Goal: Task Accomplishment & Management: Complete application form

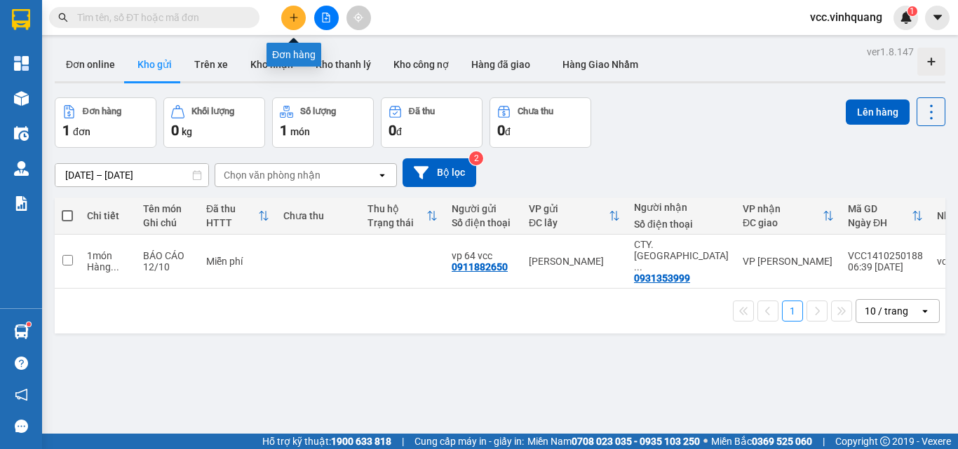
click at [294, 16] on icon "plus" at bounding box center [294, 18] width 10 height 10
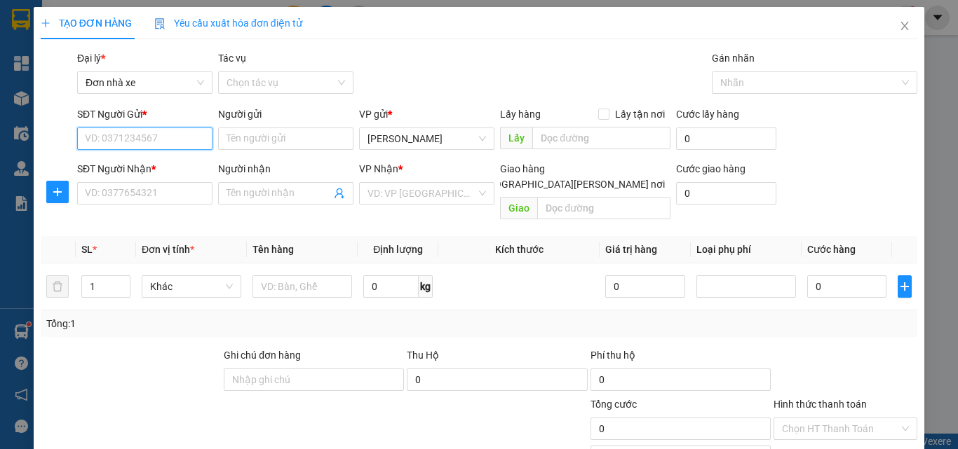
click at [165, 140] on input "SĐT Người Gửi *" at bounding box center [144, 139] width 135 height 22
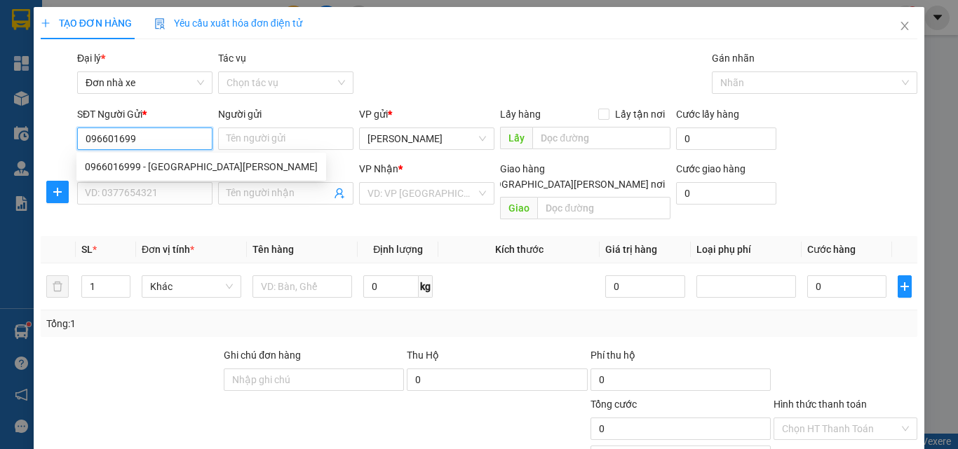
type input "0966016999"
click at [161, 166] on div "0966016999 - [GEOGRAPHIC_DATA][PERSON_NAME]" at bounding box center [201, 166] width 233 height 15
type input "ĐỨC ANH"
type input "0844448888"
type input "quân"
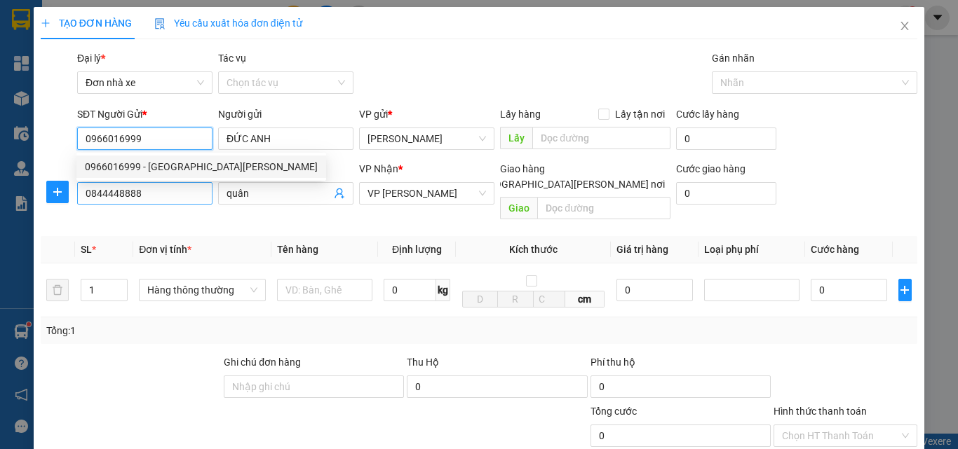
type input "0966016999"
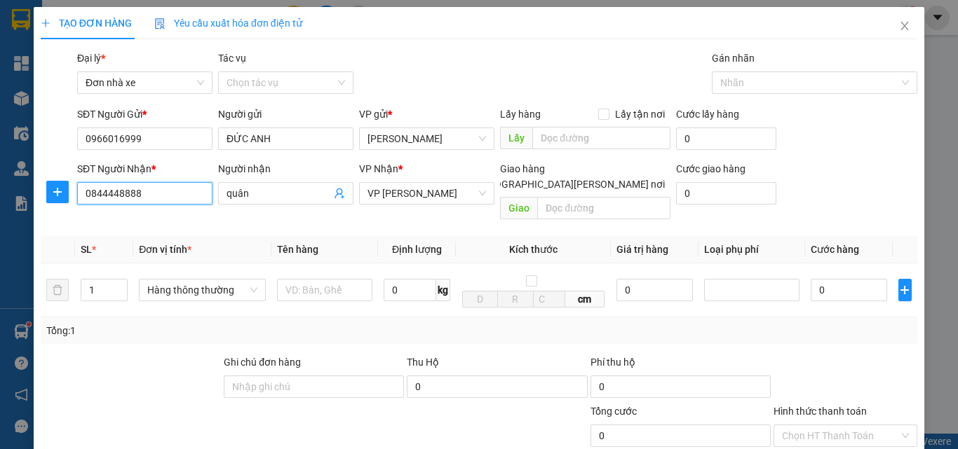
click at [161, 183] on input "0844448888" at bounding box center [144, 193] width 135 height 22
type input "0"
click at [144, 217] on div "0978386666 - DIN LÊ" at bounding box center [143, 221] width 117 height 15
type input "0978386666"
type input "DIN LÊ"
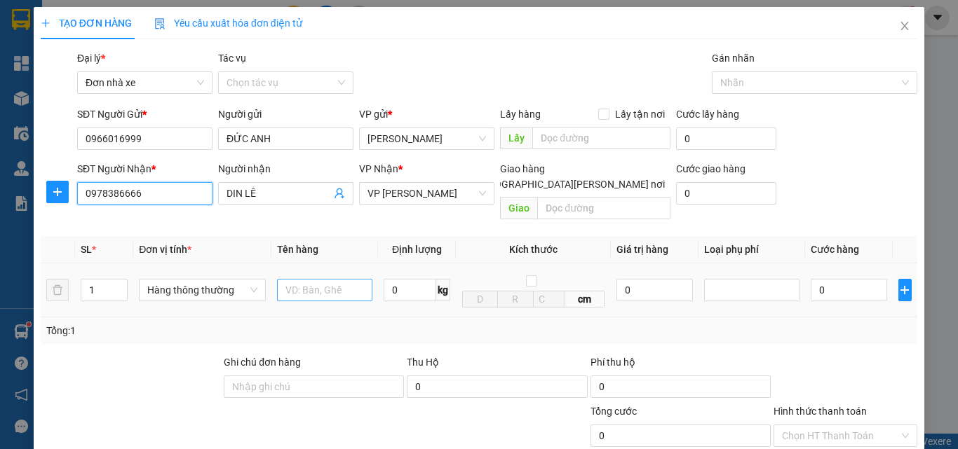
type input "0978386666"
click at [315, 279] on input "text" at bounding box center [324, 290] width 95 height 22
type input "HỘP VÀNG ĐT"
click at [405, 279] on input "0" at bounding box center [410, 290] width 53 height 22
type input "2.5"
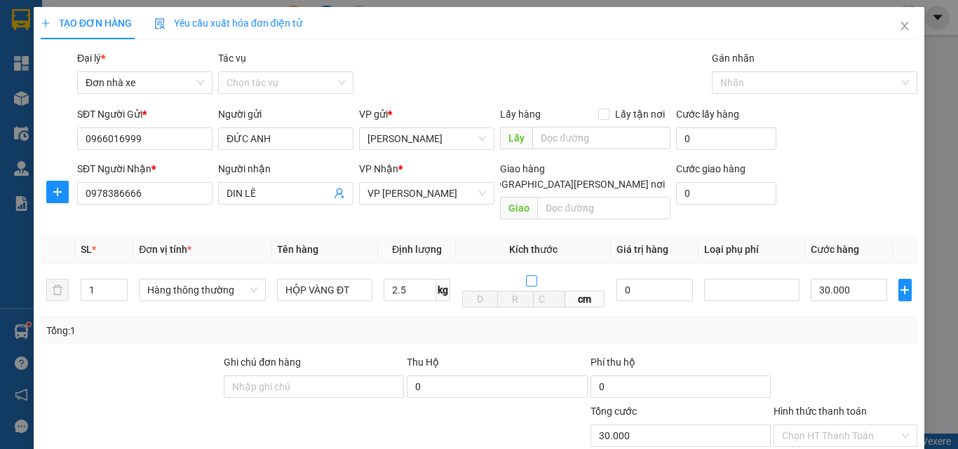
type input "30.000"
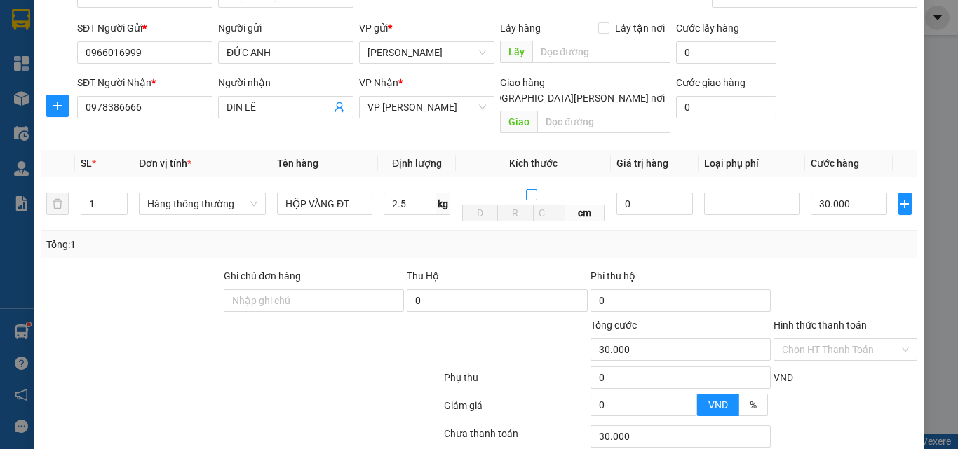
scroll to position [177, 0]
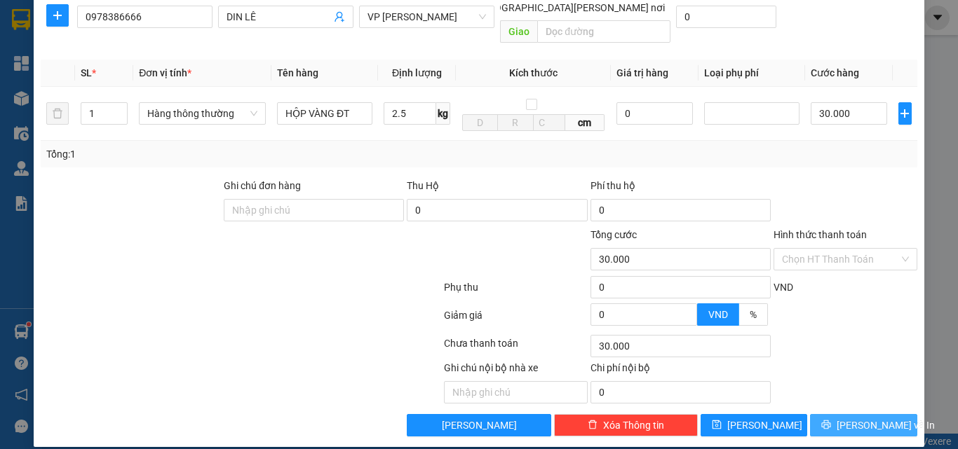
click at [856, 418] on span "[PERSON_NAME] và In" at bounding box center [885, 425] width 98 height 15
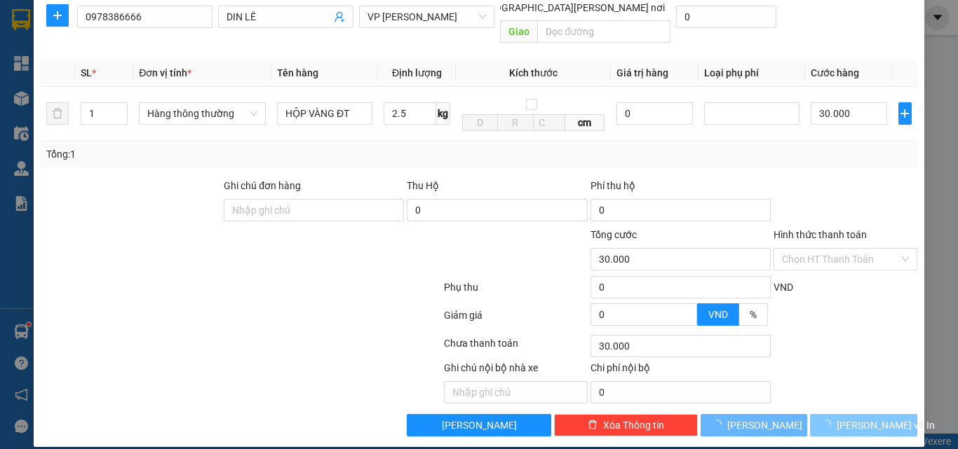
click at [856, 418] on span "[PERSON_NAME] và In" at bounding box center [885, 425] width 98 height 15
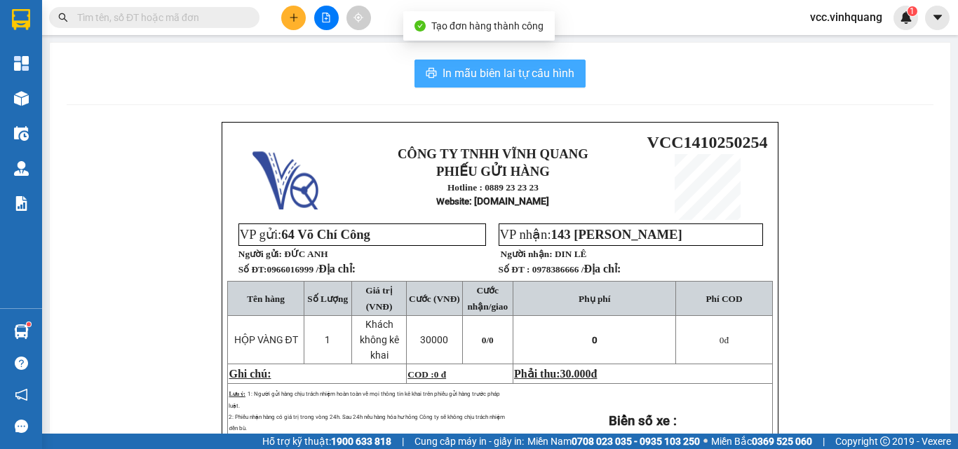
click at [522, 66] on span "In mẫu biên lai tự cấu hình" at bounding box center [508, 74] width 132 height 18
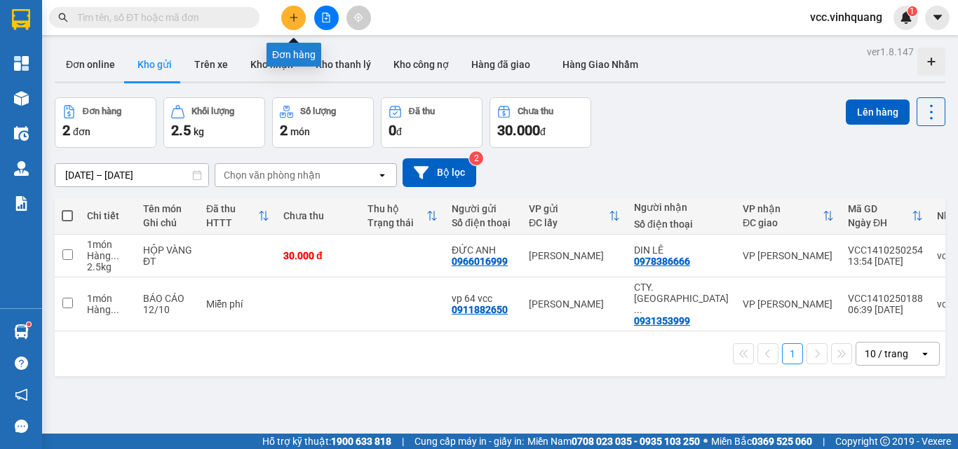
click at [294, 12] on button at bounding box center [293, 18] width 25 height 25
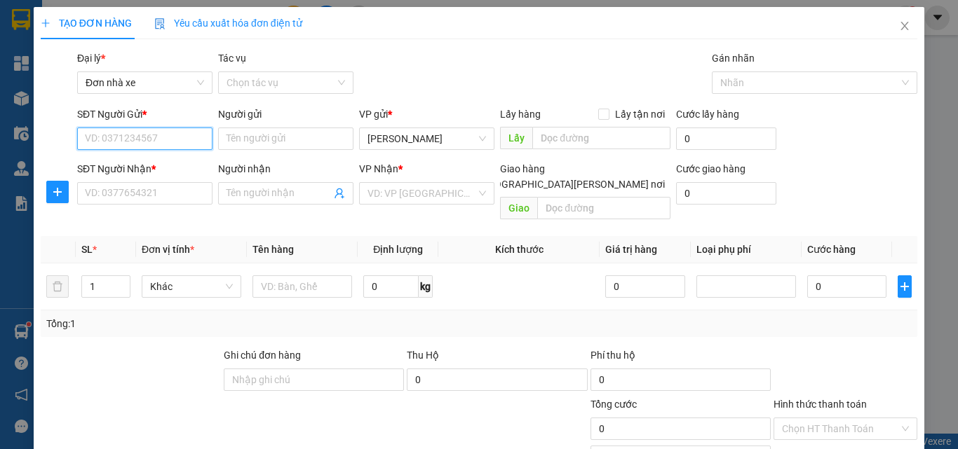
click at [165, 142] on input "SĐT Người Gửi *" at bounding box center [144, 139] width 135 height 22
type input "0979398685"
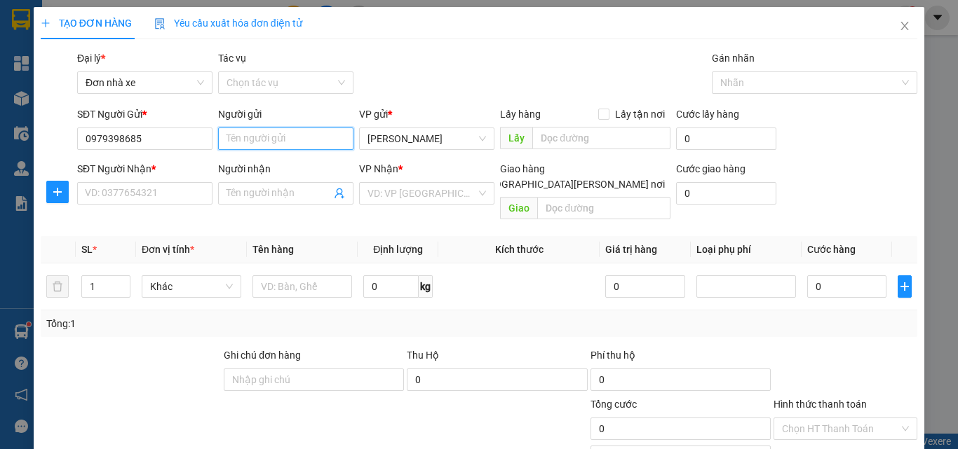
click at [264, 137] on input "Người gửi" at bounding box center [285, 139] width 135 height 22
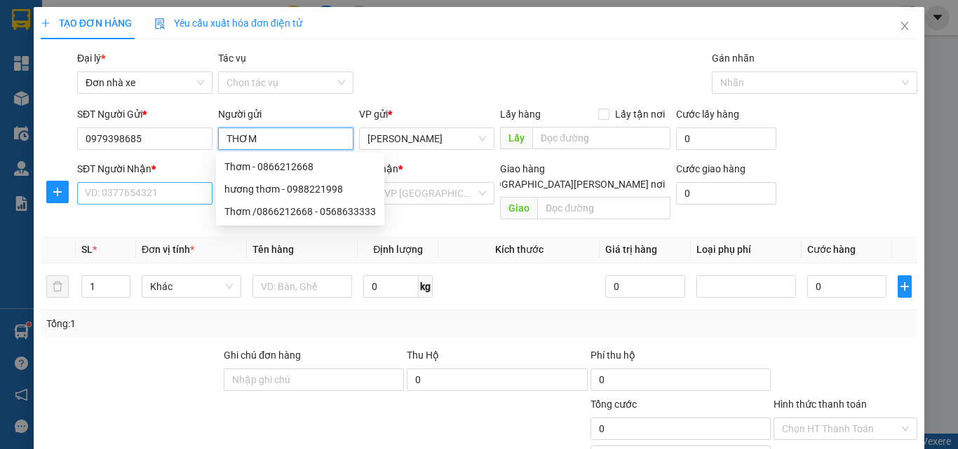
type input "THƠM"
click at [118, 187] on input "SĐT Người Nhận *" at bounding box center [144, 193] width 135 height 22
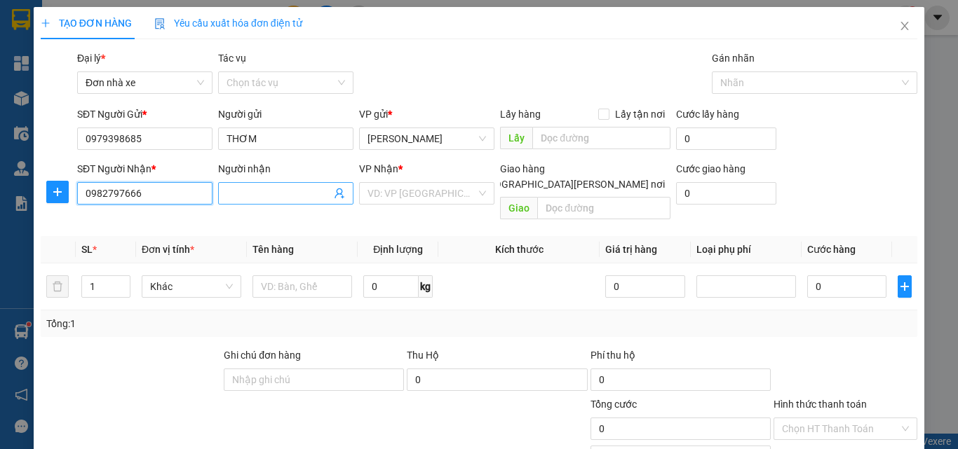
type input "0982797666"
click at [261, 192] on input "Người nhận" at bounding box center [278, 193] width 104 height 15
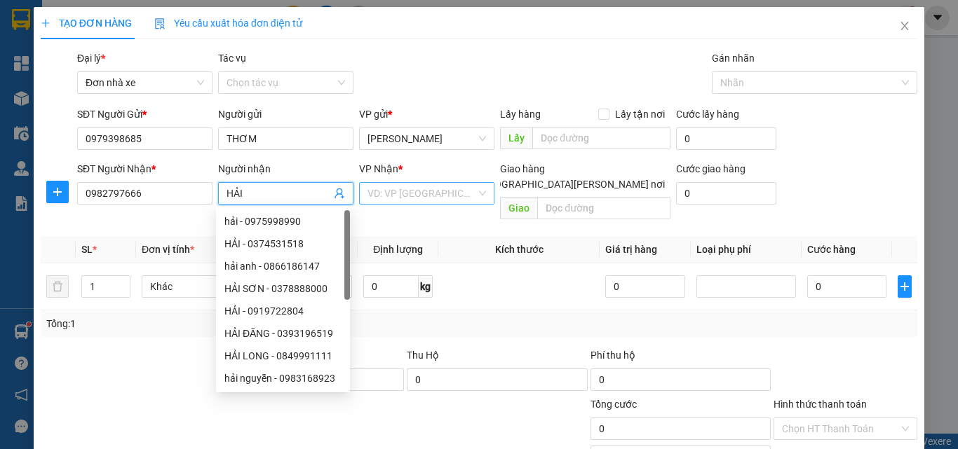
type input "HẢI"
click at [412, 191] on input "search" at bounding box center [421, 193] width 109 height 21
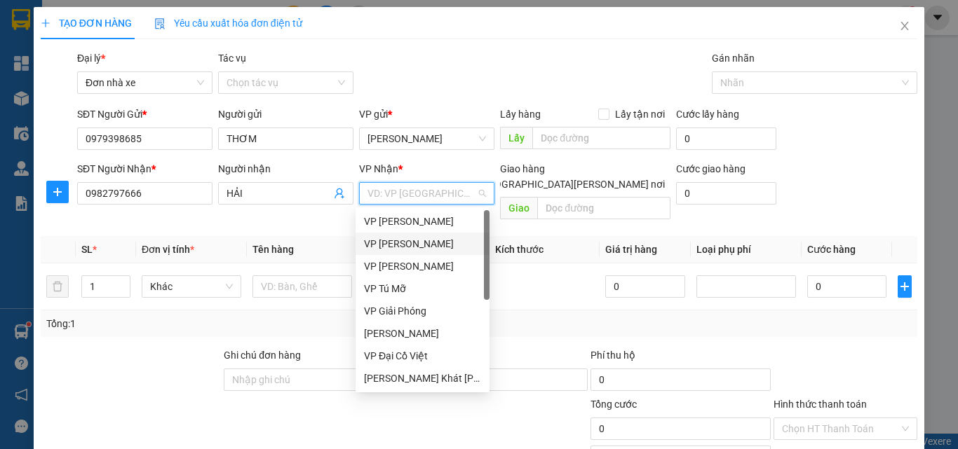
click at [416, 240] on div "VP [PERSON_NAME]" at bounding box center [422, 243] width 117 height 15
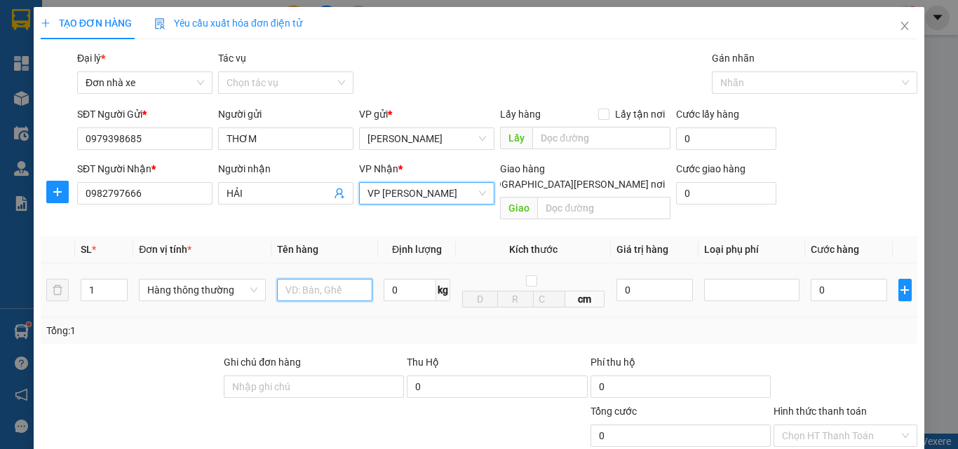
click at [313, 279] on input "text" at bounding box center [324, 290] width 95 height 22
type input "BỌC HỘP SỮA TẮM"
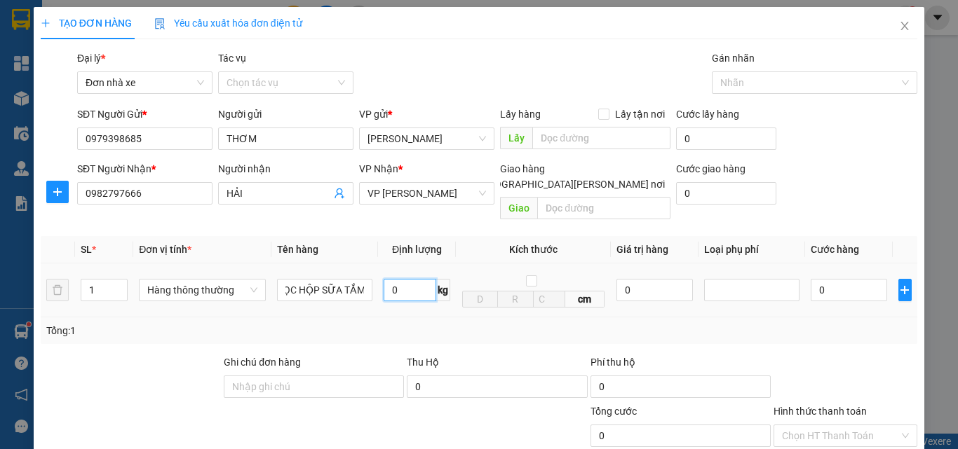
click at [409, 279] on input "0" at bounding box center [410, 290] width 53 height 22
type input "3"
type input "30.000"
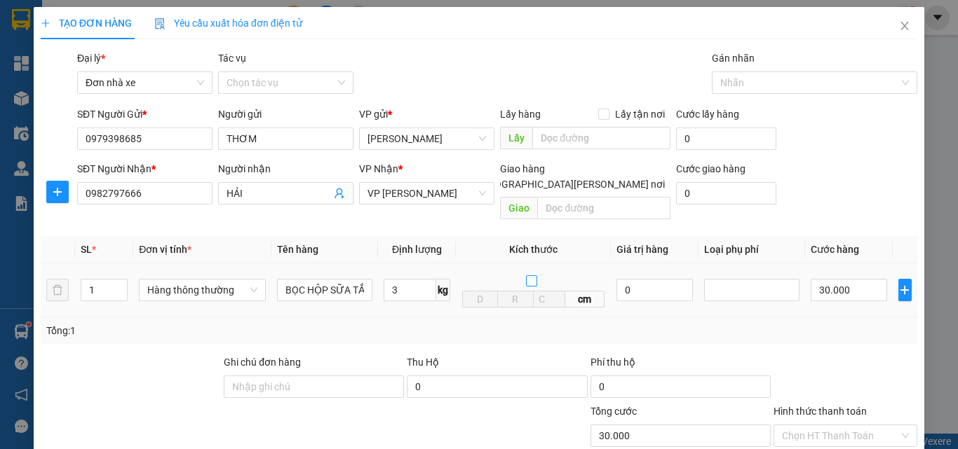
type input "30.000"
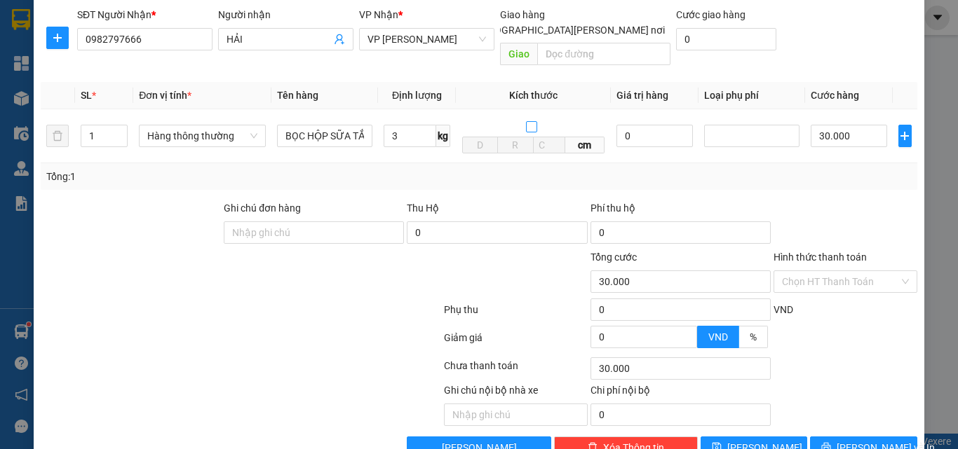
scroll to position [177, 0]
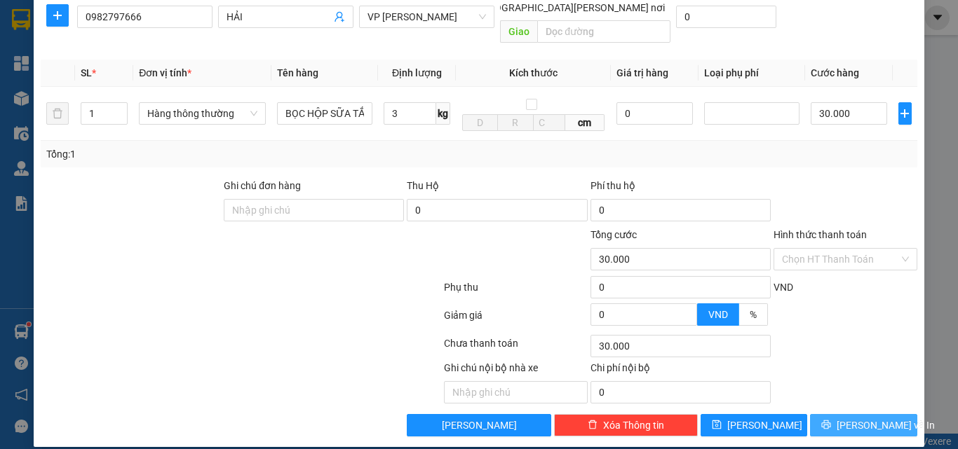
click at [847, 418] on span "[PERSON_NAME] và In" at bounding box center [885, 425] width 98 height 15
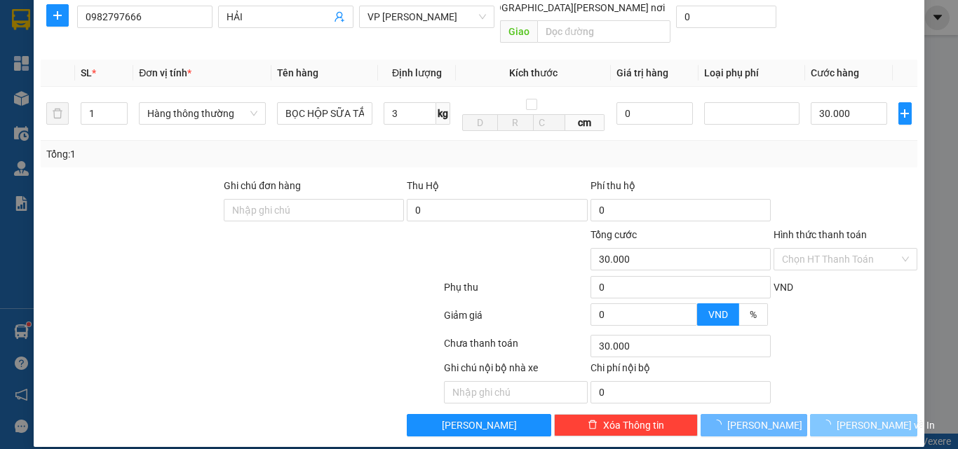
click at [847, 418] on span "[PERSON_NAME] và In" at bounding box center [885, 425] width 98 height 15
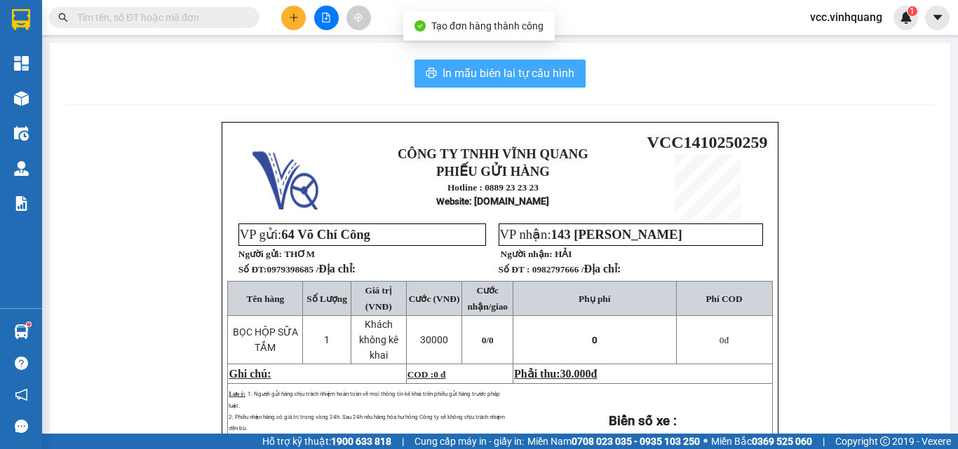
click at [520, 70] on span "In mẫu biên lai tự cấu hình" at bounding box center [508, 74] width 132 height 18
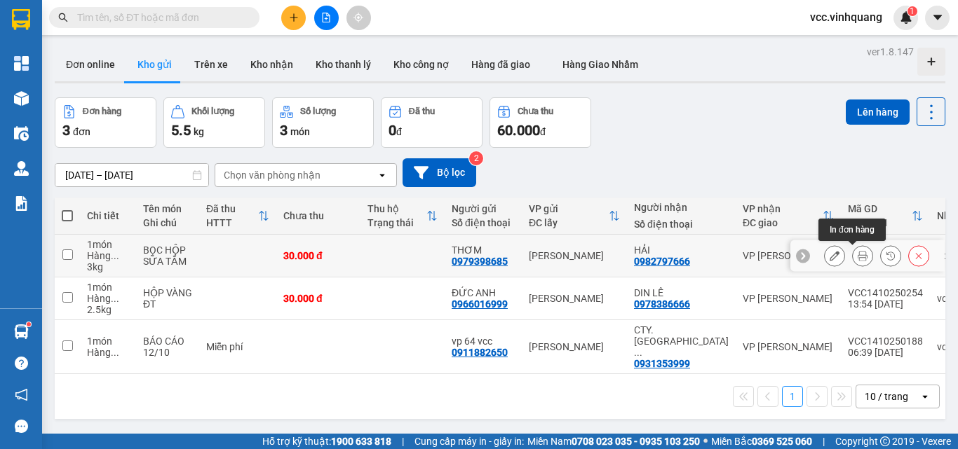
click at [857, 255] on icon at bounding box center [862, 256] width 10 height 10
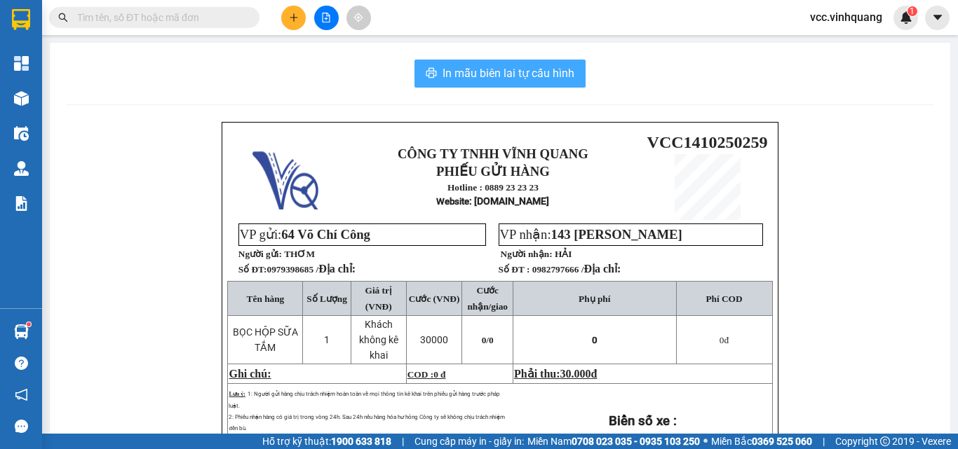
click at [504, 73] on span "In mẫu biên lai tự cấu hình" at bounding box center [508, 74] width 132 height 18
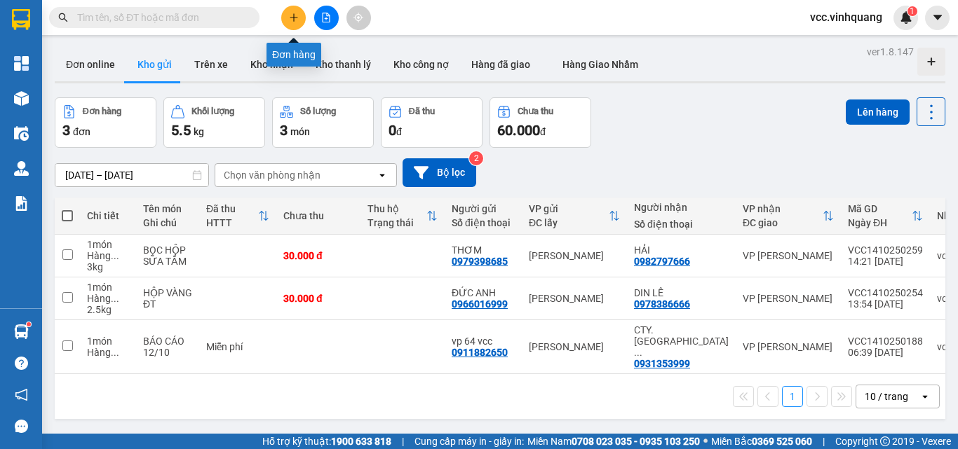
click at [293, 19] on icon "plus" at bounding box center [294, 18] width 10 height 10
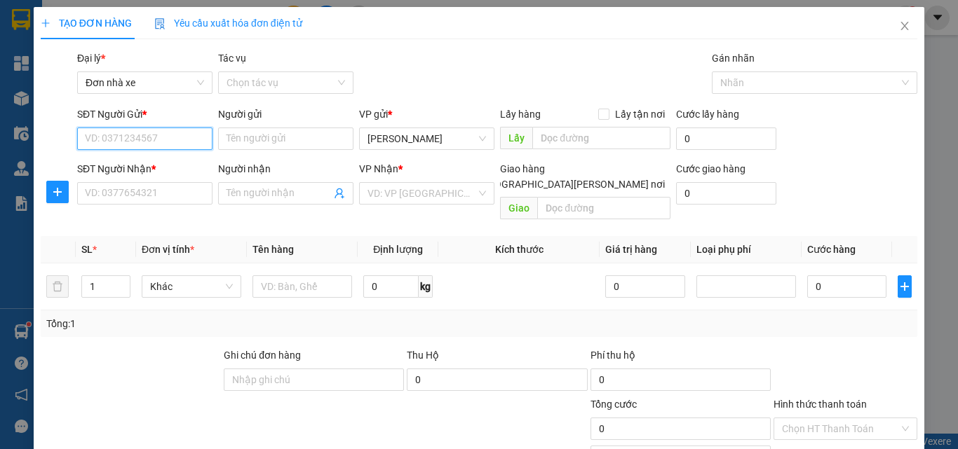
click at [140, 142] on input "SĐT Người Gửi *" at bounding box center [144, 139] width 135 height 22
type input "0372627684"
click at [155, 162] on div "0372627684 - [PERSON_NAME]" at bounding box center [154, 166] width 138 height 15
type input "XUÂN"
type input "0378982123"
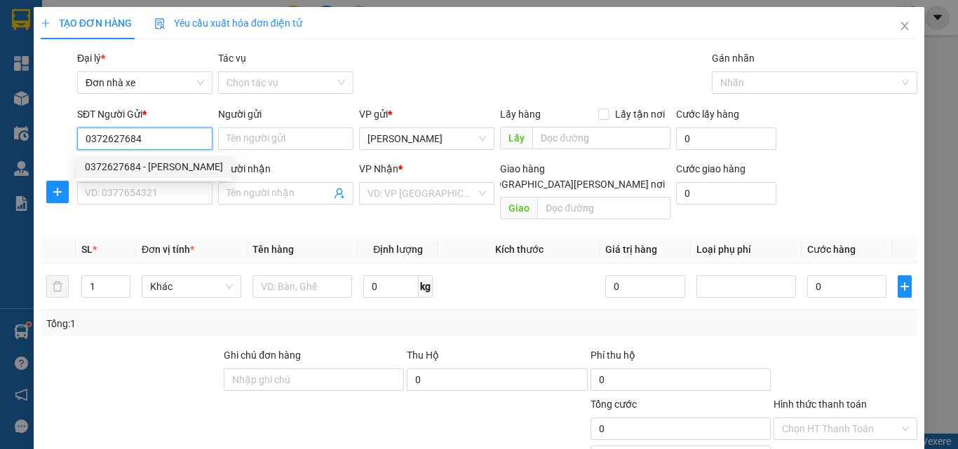
type input "KIÊN"
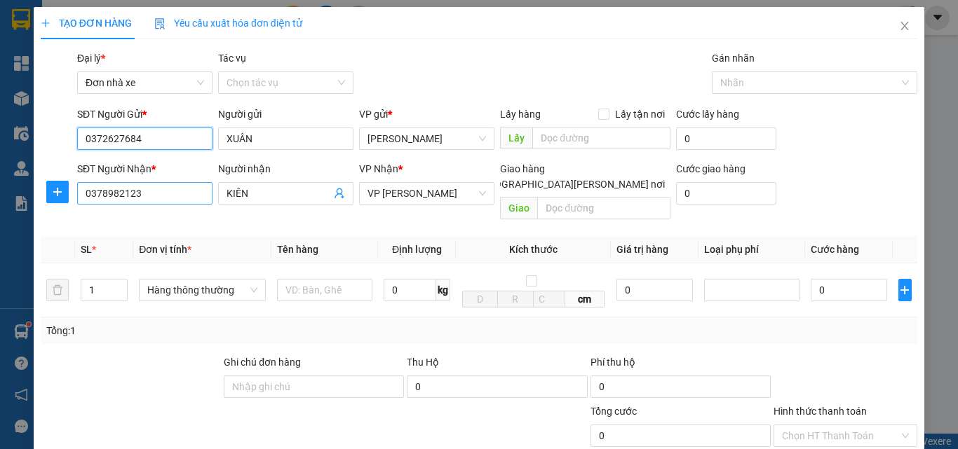
type input "0372627684"
click at [163, 195] on input "0378982123" at bounding box center [144, 193] width 135 height 22
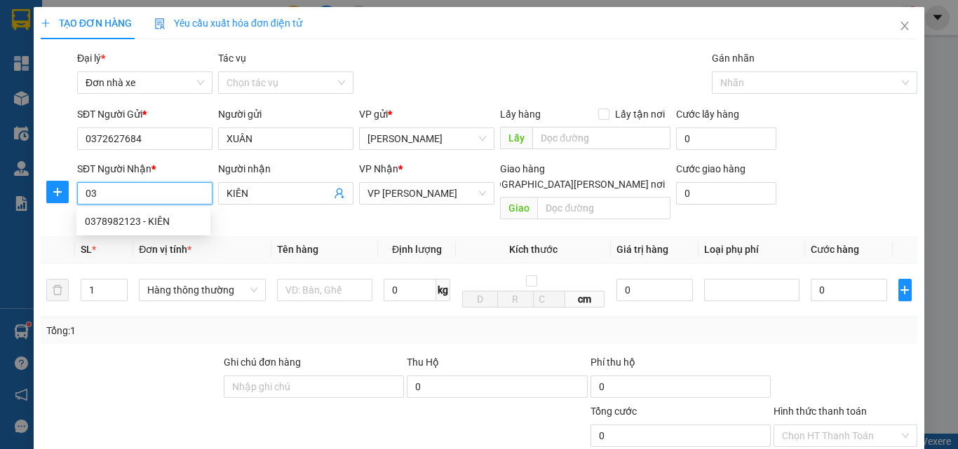
type input "0"
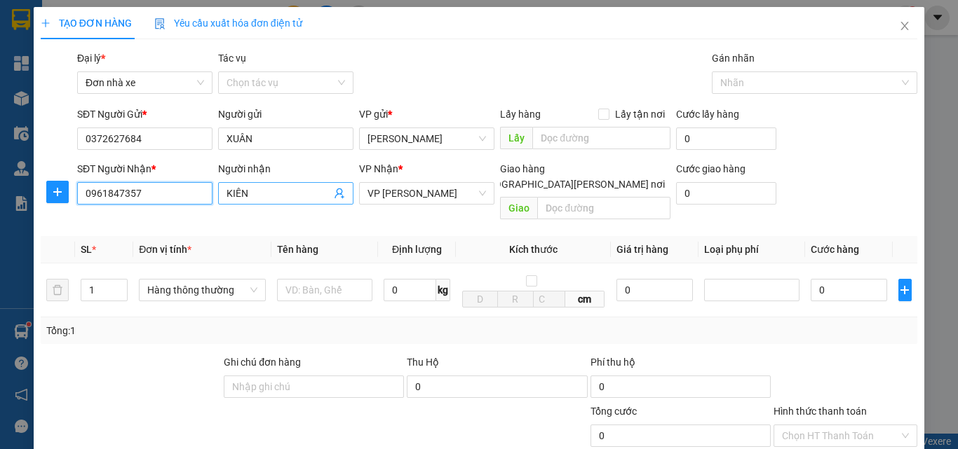
type input "0961847357"
click at [265, 196] on input "KIÊN" at bounding box center [278, 193] width 104 height 15
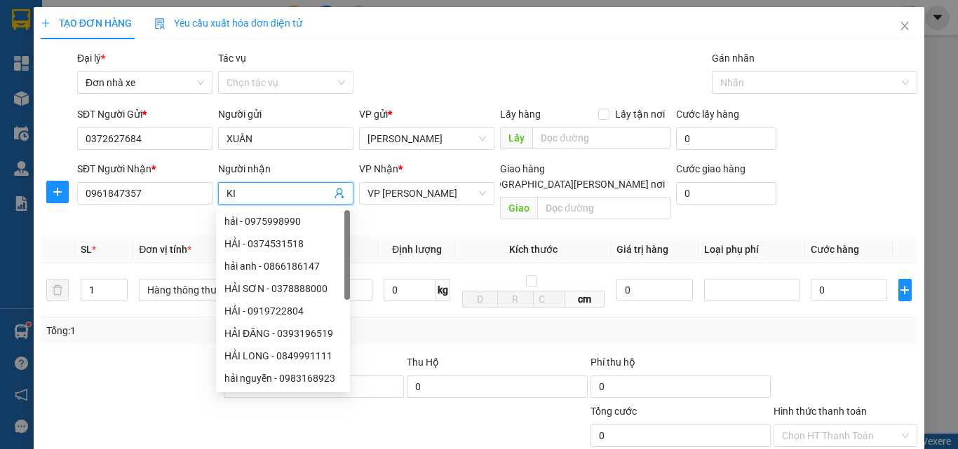
type input "K"
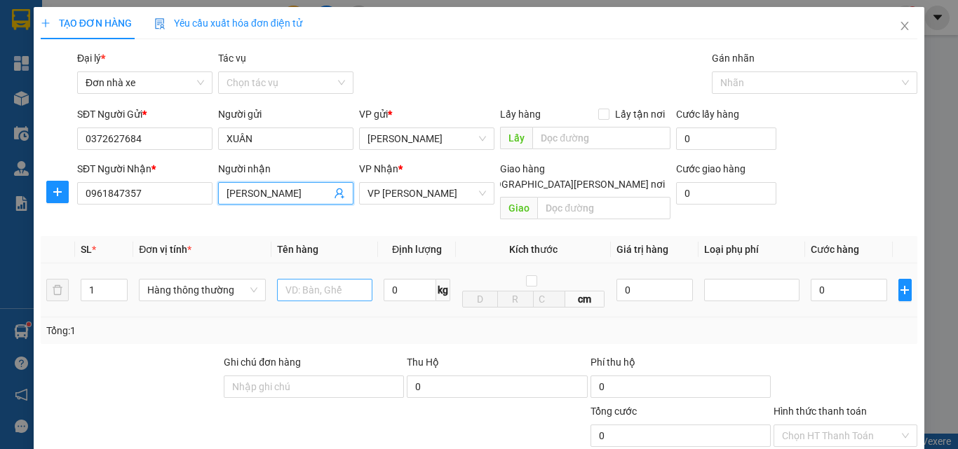
type input "[PERSON_NAME]"
click at [319, 279] on input "text" at bounding box center [324, 290] width 95 height 22
type input "HỘP LOA"
click at [405, 279] on input "0" at bounding box center [410, 290] width 53 height 22
type input "11"
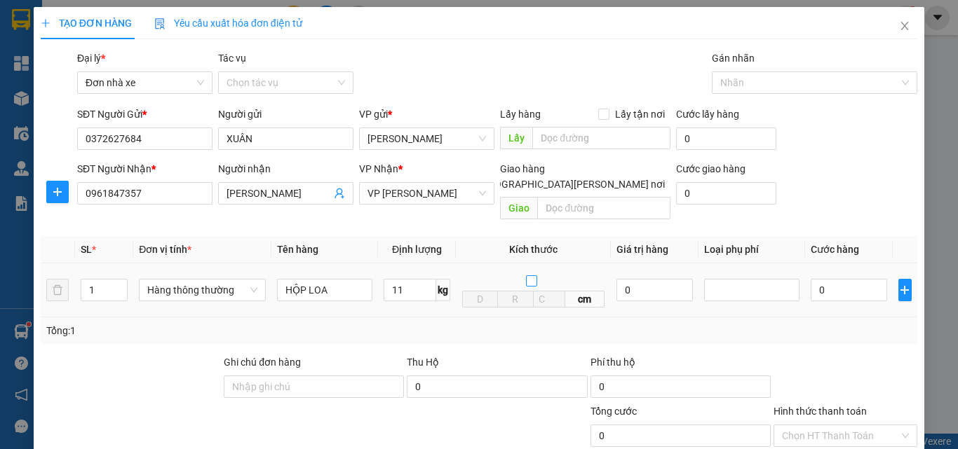
type input "40.000"
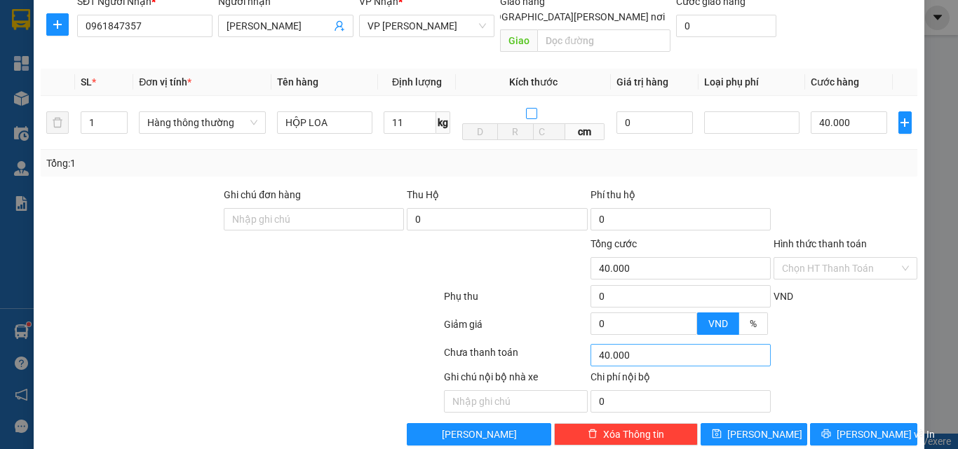
scroll to position [177, 0]
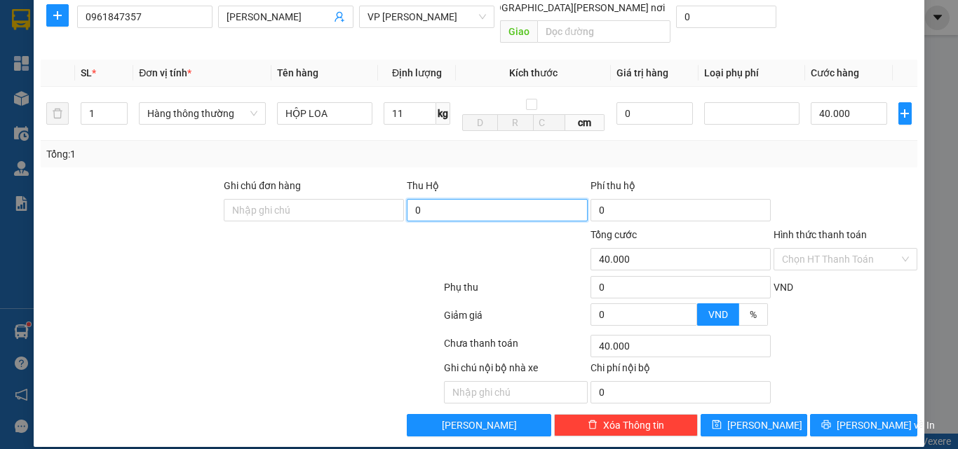
click at [429, 199] on input "0" at bounding box center [497, 210] width 180 height 22
type input "3.000.000"
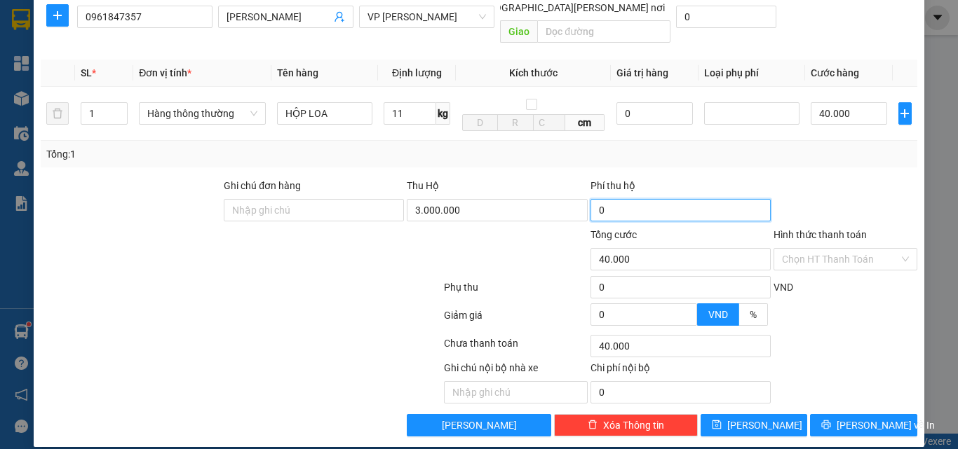
type input "30.000"
type input "70.000"
click at [649, 199] on input "30.000" at bounding box center [680, 210] width 180 height 22
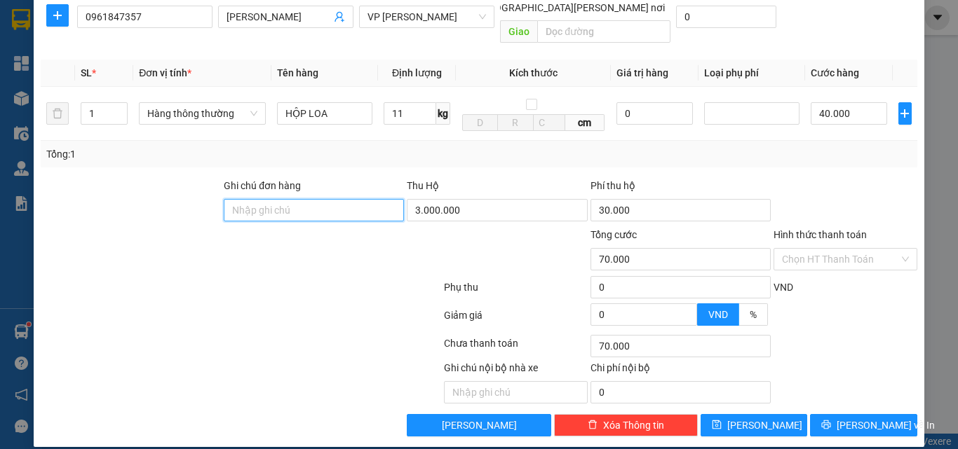
click at [264, 199] on input "Ghi chú đơn hàng" at bounding box center [314, 210] width 180 height 22
click at [287, 199] on input "Ghi chú đơn hàng" at bounding box center [314, 210] width 180 height 22
click at [323, 199] on input "Ghi chú đơn hàng" at bounding box center [314, 210] width 180 height 22
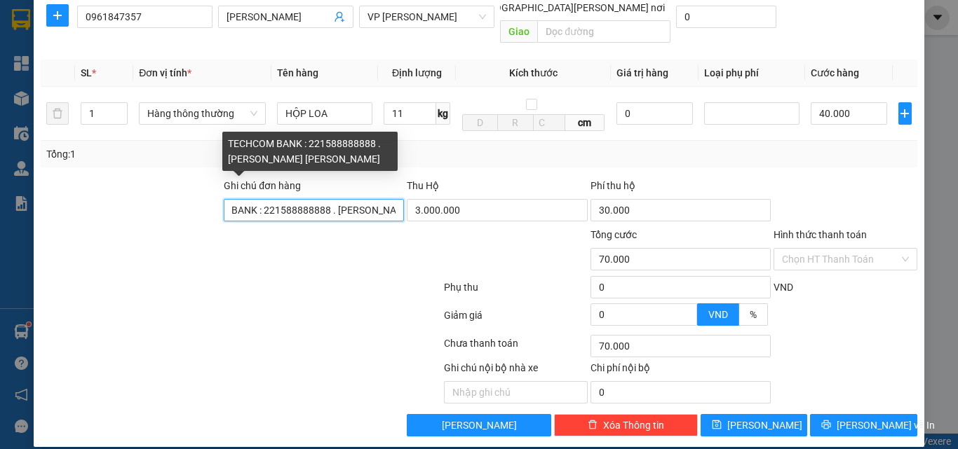
scroll to position [0, 57]
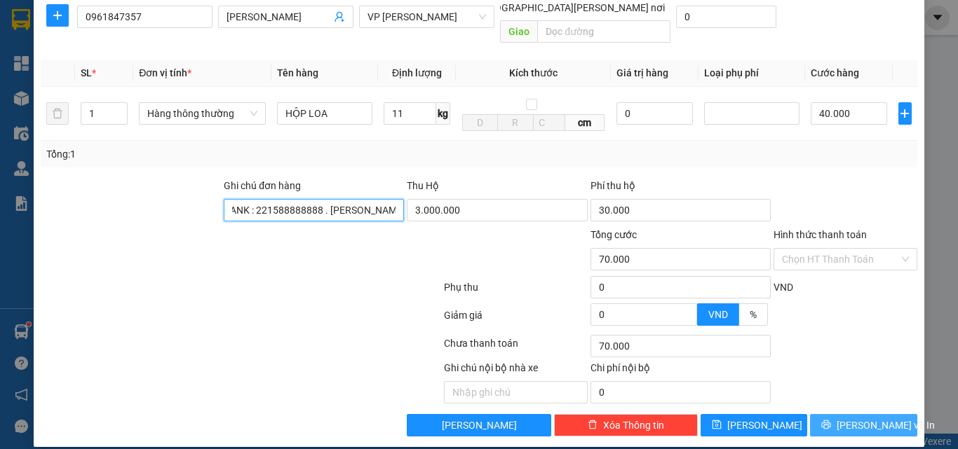
type input "TECHCOM BANK : 221588888888 . [PERSON_NAME] [PERSON_NAME]"
click at [855, 418] on span "[PERSON_NAME] và In" at bounding box center [885, 425] width 98 height 15
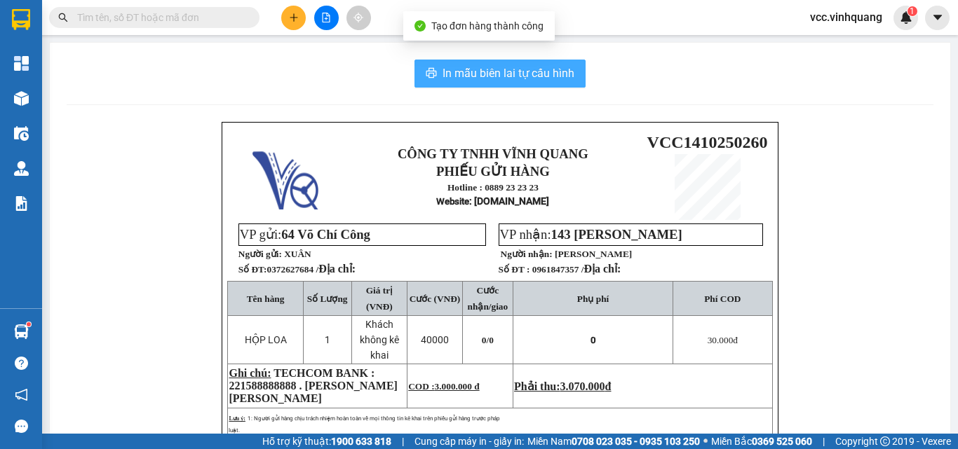
click at [477, 68] on span "In mẫu biên lai tự cấu hình" at bounding box center [508, 74] width 132 height 18
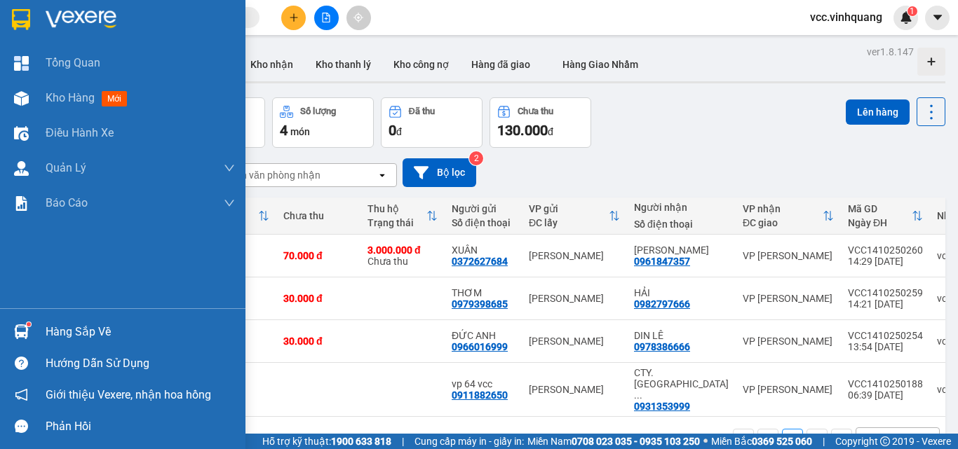
click at [24, 338] on img at bounding box center [21, 332] width 15 height 15
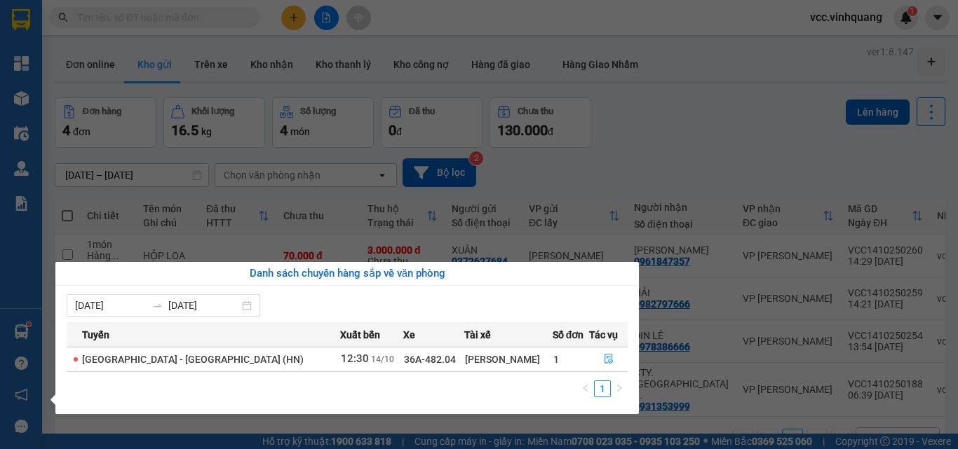
click at [626, 147] on section "Kết quả [PERSON_NAME] ( 0 ) Bộ lọc No Data vcc.vinhquang 1 [PERSON_NAME] Kho hà…" at bounding box center [479, 224] width 958 height 449
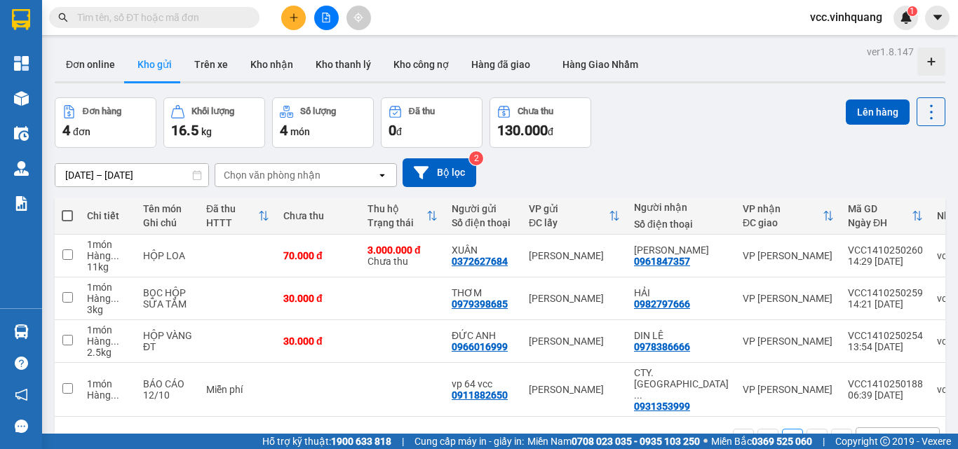
click at [69, 217] on span at bounding box center [67, 215] width 11 height 11
click at [67, 209] on input "checkbox" at bounding box center [67, 209] width 0 height 0
checkbox input "true"
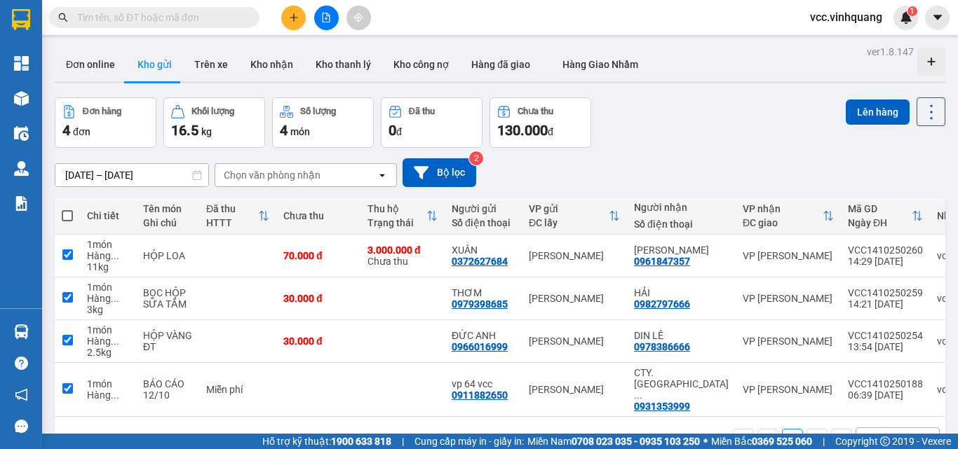
checkbox input "true"
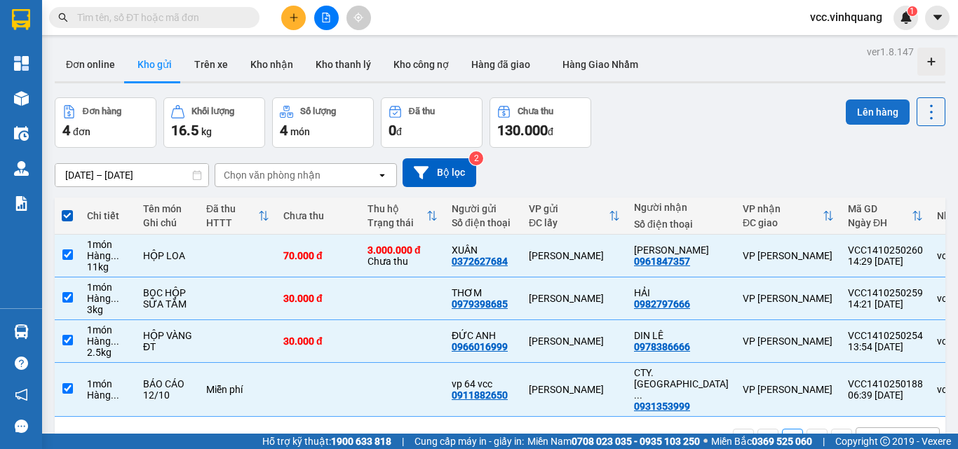
click at [846, 116] on button "Lên hàng" at bounding box center [878, 112] width 64 height 25
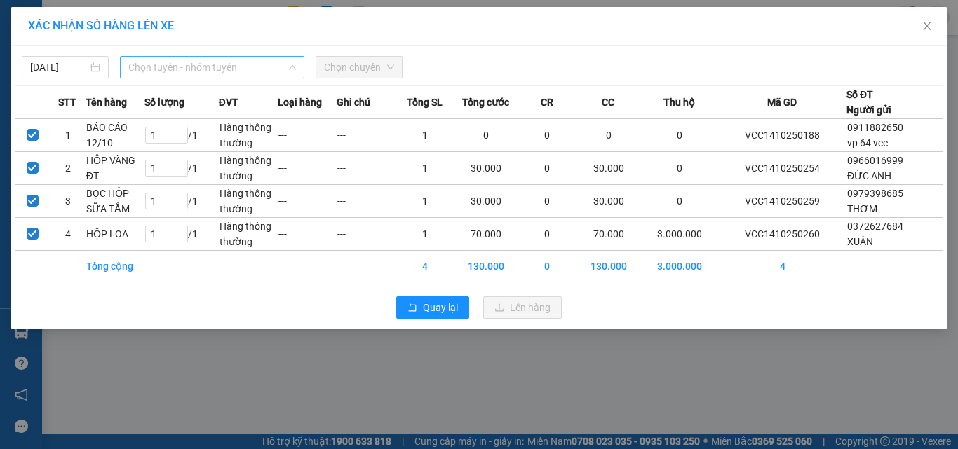
click at [242, 72] on span "Chọn tuyến - nhóm tuyến" at bounding box center [212, 67] width 168 height 21
click at [234, 67] on span "Chọn tuyến - nhóm tuyến" at bounding box center [212, 67] width 168 height 21
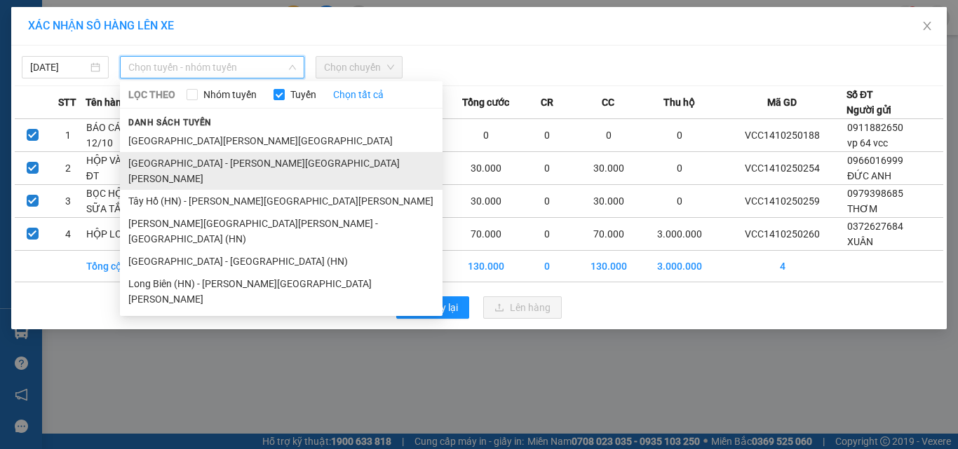
drag, startPoint x: 238, startPoint y: 170, endPoint x: 265, endPoint y: 131, distance: 46.9
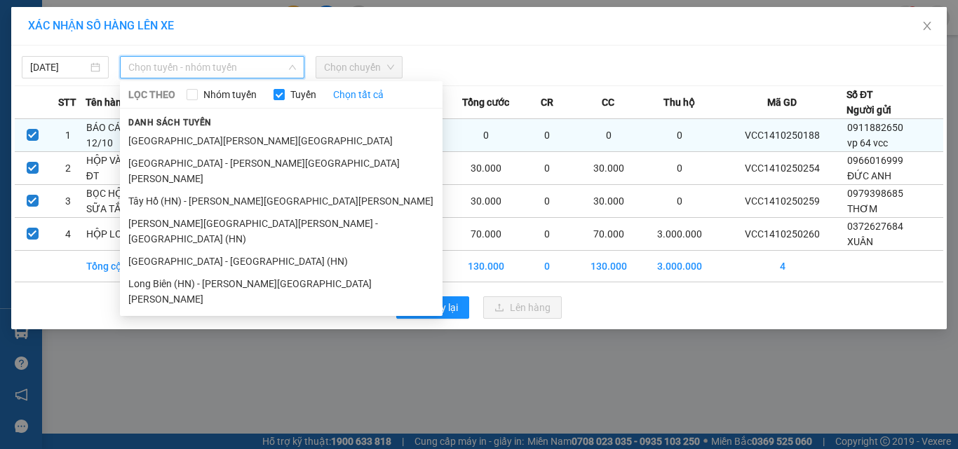
click at [240, 169] on li "[GEOGRAPHIC_DATA] - [PERSON_NAME][GEOGRAPHIC_DATA][PERSON_NAME]" at bounding box center [281, 171] width 323 height 38
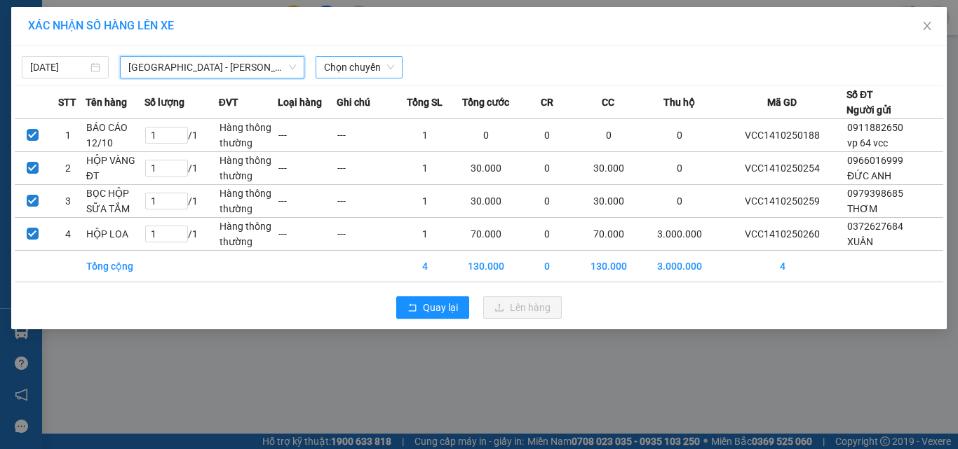
click at [358, 65] on span "Chọn chuyến" at bounding box center [359, 67] width 70 height 21
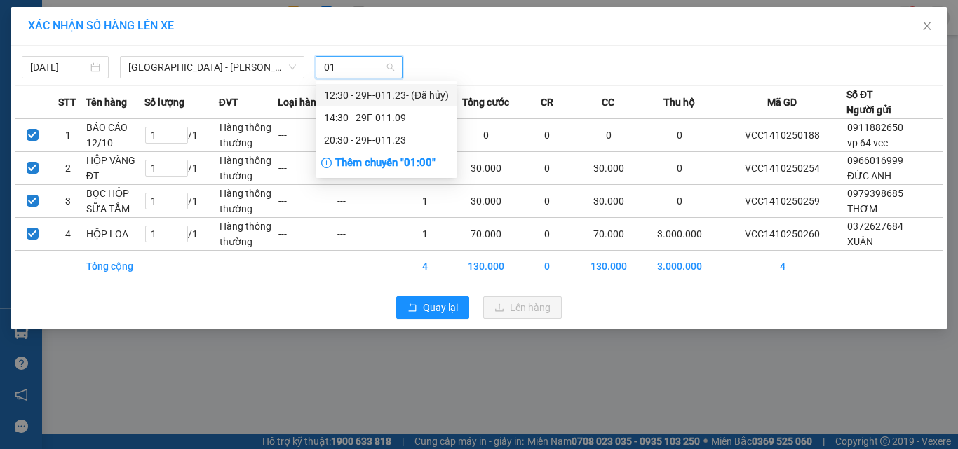
type input "011"
click at [384, 114] on div "14:30 - 29F-011.09" at bounding box center [386, 117] width 125 height 15
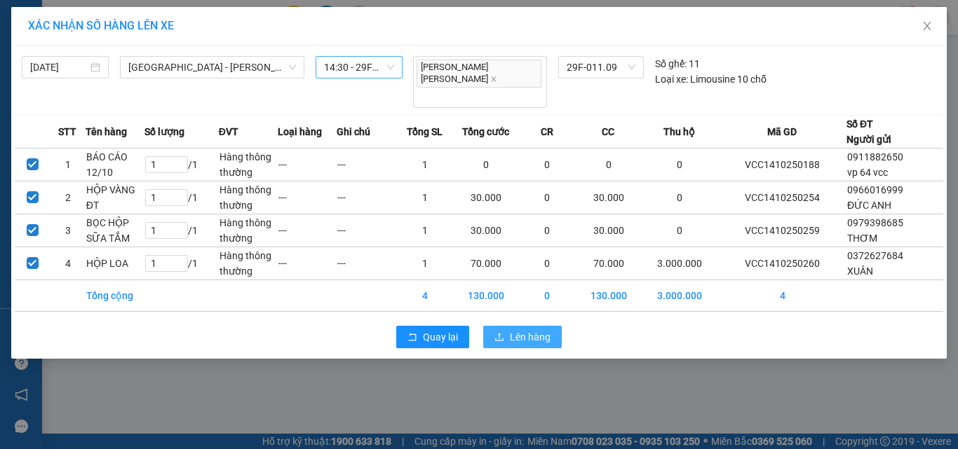
click at [541, 330] on span "Lên hàng" at bounding box center [530, 337] width 41 height 15
